Goal: Task Accomplishment & Management: Manage account settings

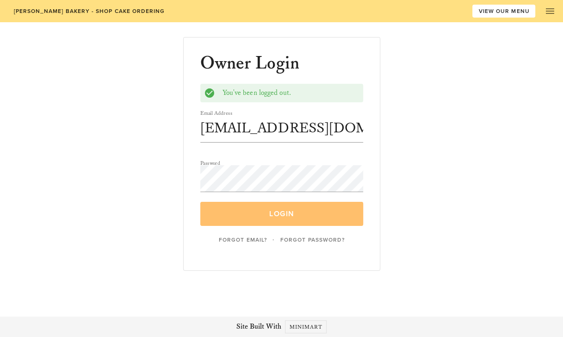
click at [283, 217] on span "Login" at bounding box center [281, 213] width 141 height 9
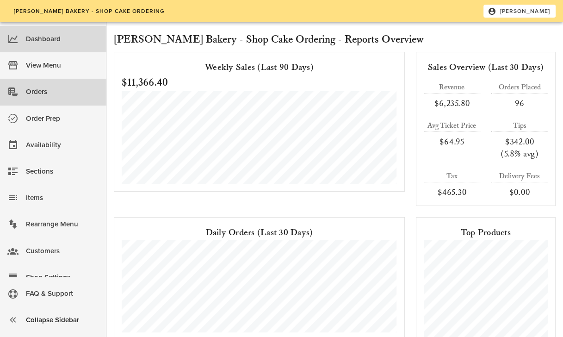
click at [48, 95] on div "Orders" at bounding box center [62, 91] width 73 height 15
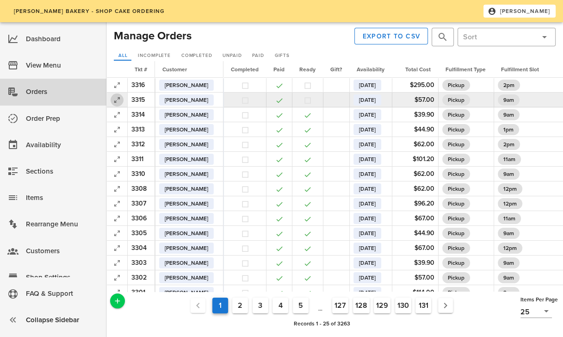
click at [118, 102] on icon "button" at bounding box center [116, 99] width 11 height 11
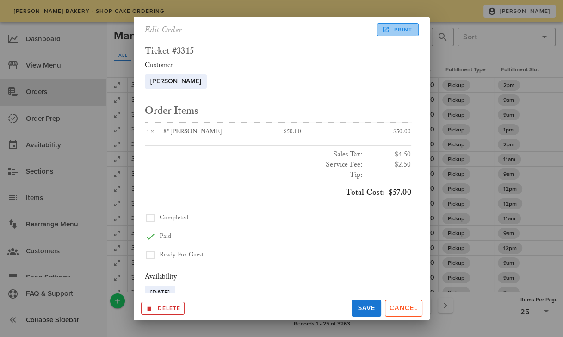
click at [395, 24] on link "Print" at bounding box center [397, 29] width 41 height 13
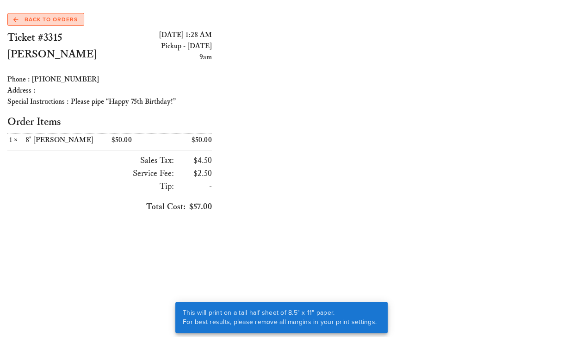
click at [51, 22] on span "Back to Orders" at bounding box center [45, 19] width 64 height 8
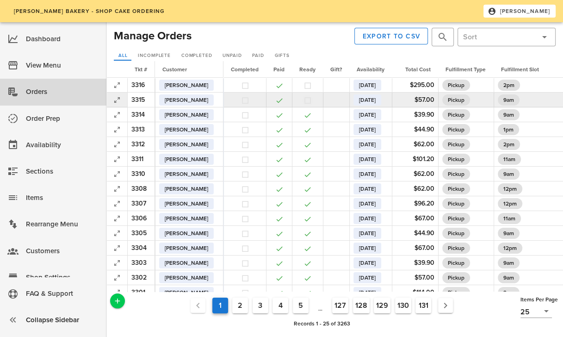
click at [312, 101] on button "button" at bounding box center [307, 100] width 8 height 8
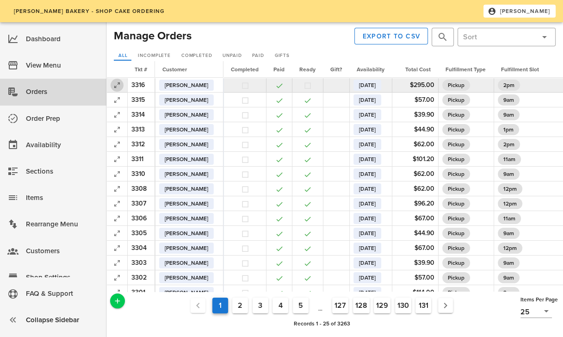
click at [117, 87] on icon "button" at bounding box center [116, 85] width 11 height 11
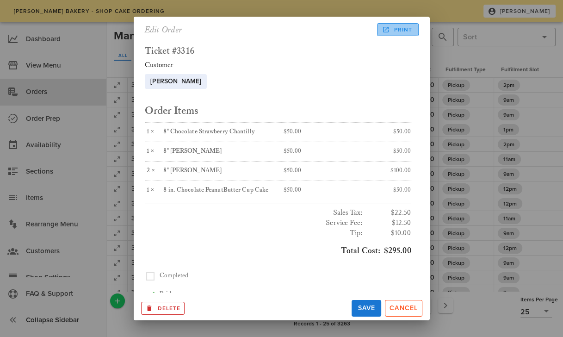
click at [386, 26] on icon at bounding box center [385, 29] width 8 height 8
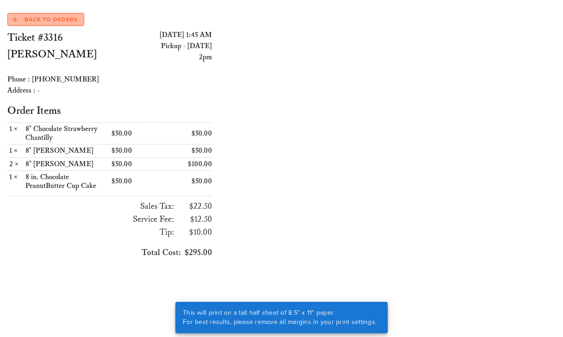
click at [45, 20] on span "Back to Orders" at bounding box center [45, 19] width 64 height 8
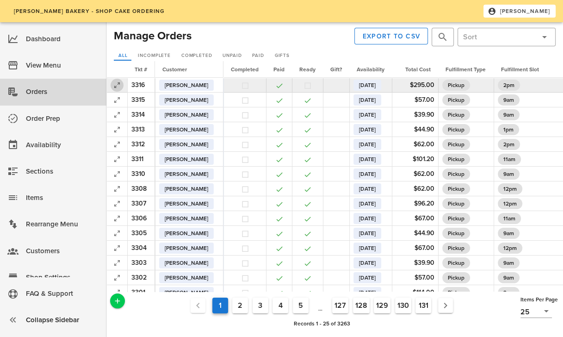
click at [120, 86] on icon "button" at bounding box center [116, 85] width 11 height 11
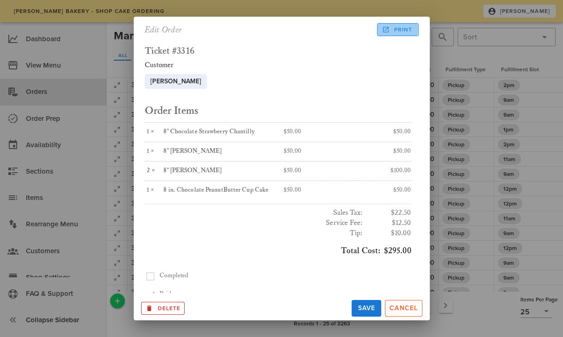
click at [386, 32] on icon at bounding box center [385, 29] width 8 height 8
